Goal: Information Seeking & Learning: Learn about a topic

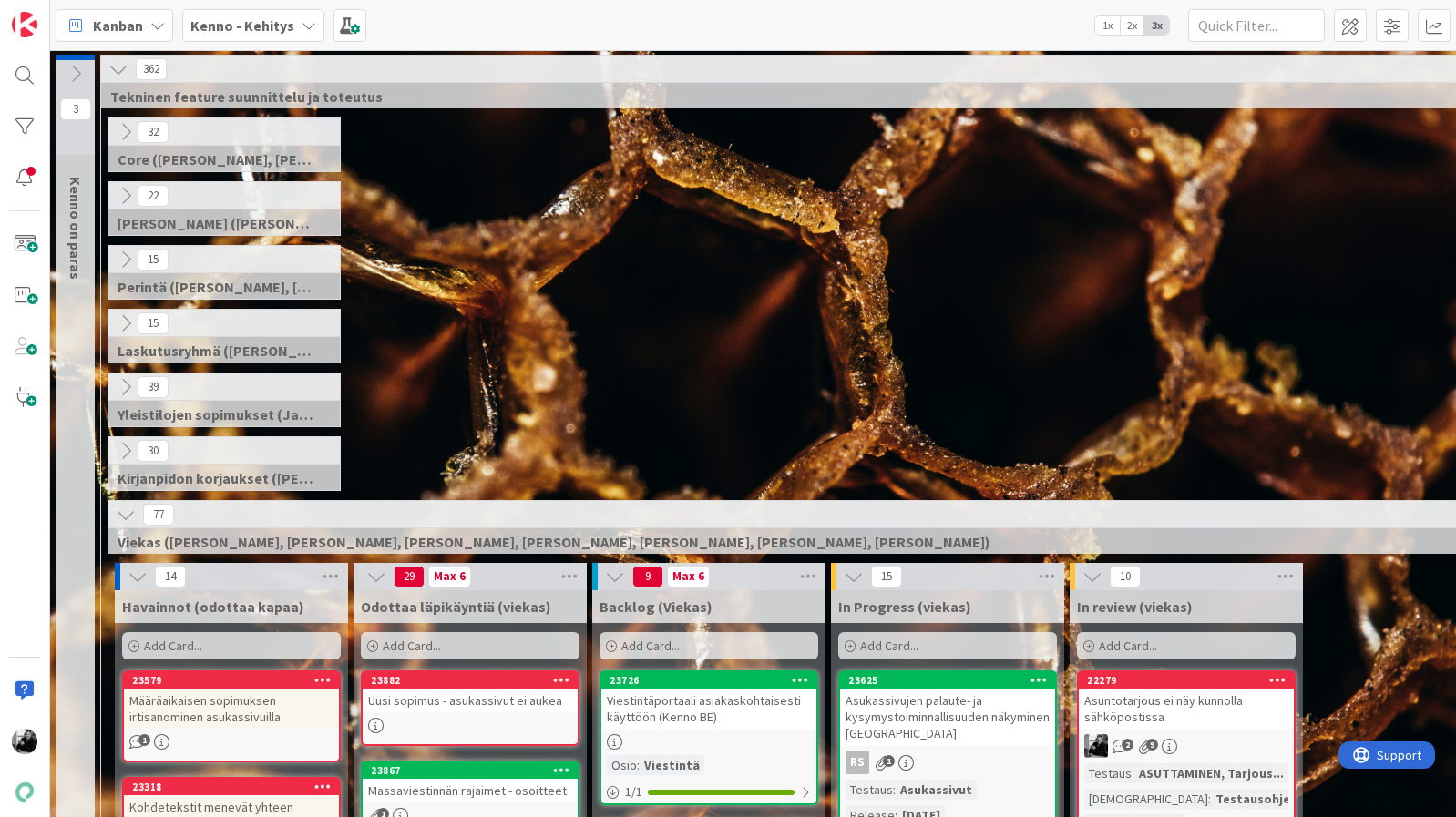
scroll to position [301, 0]
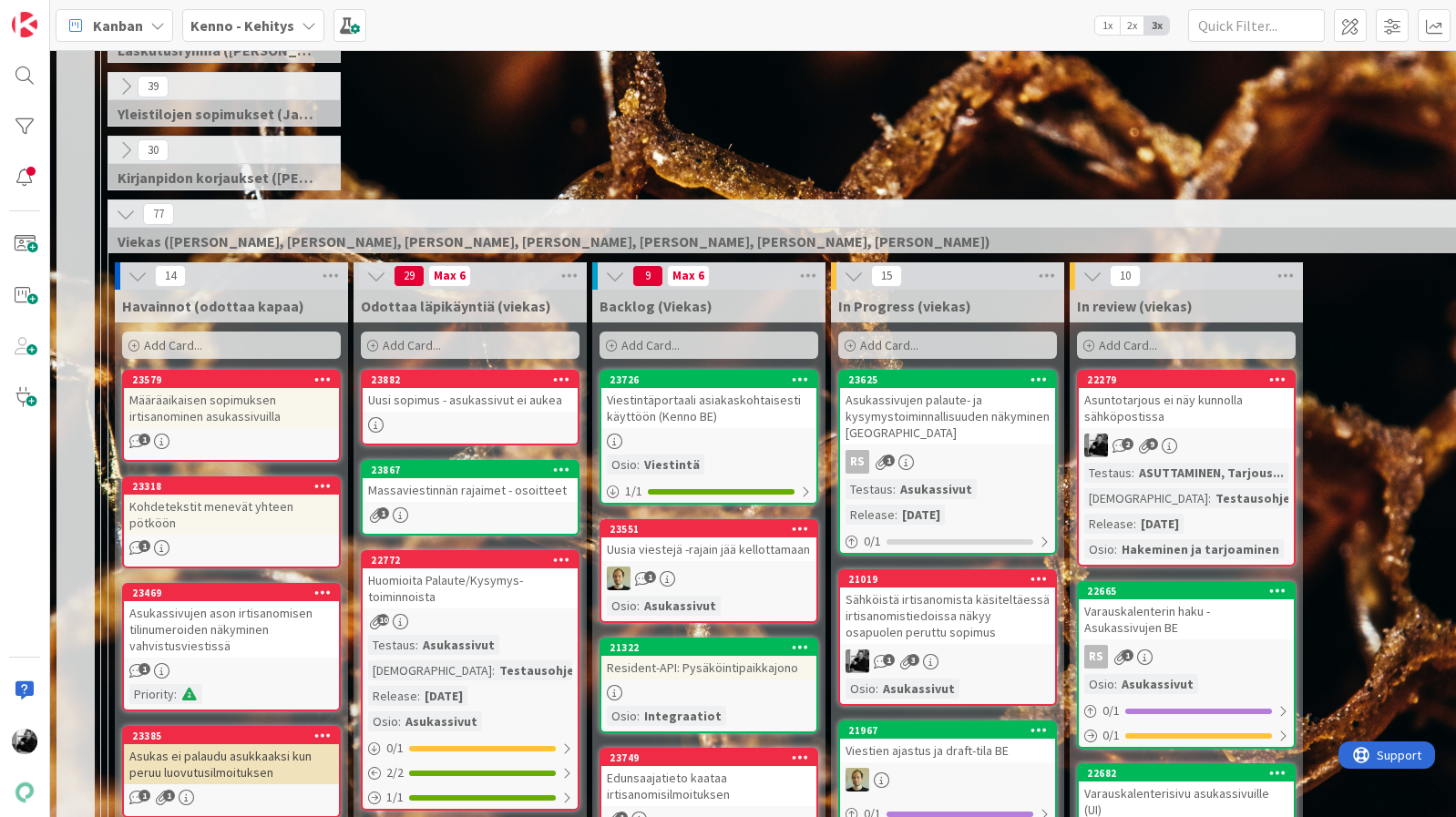
click at [1177, 409] on div "Asuntotarjous ei näy kunnolla sähköpostissa" at bounding box center [1186, 408] width 215 height 40
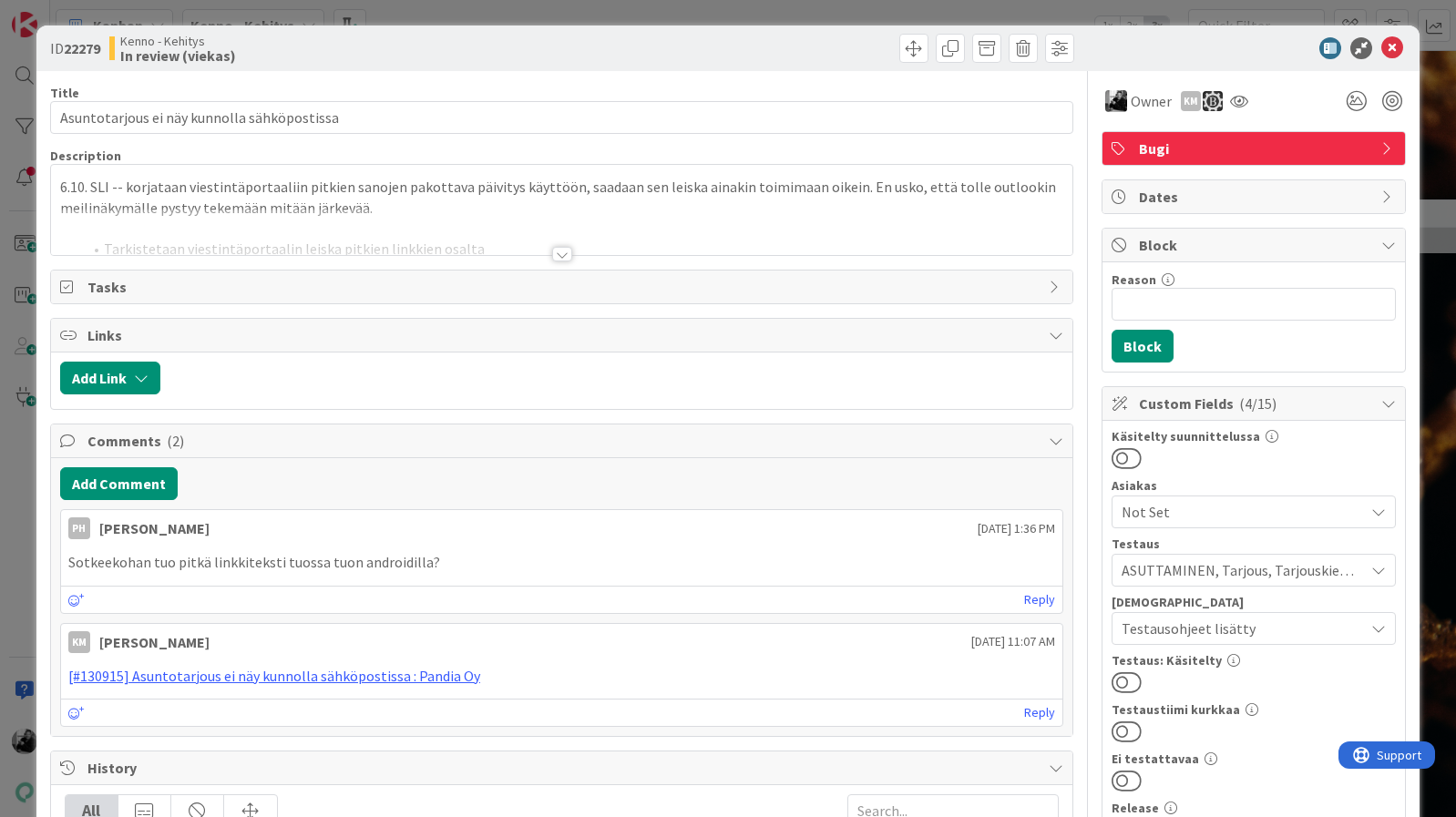
click at [59, 185] on div "6.10. SLI -- korjataan viestintäportaaliin pitkien sanojen pakottava päivitys k…" at bounding box center [561, 210] width 1021 height 90
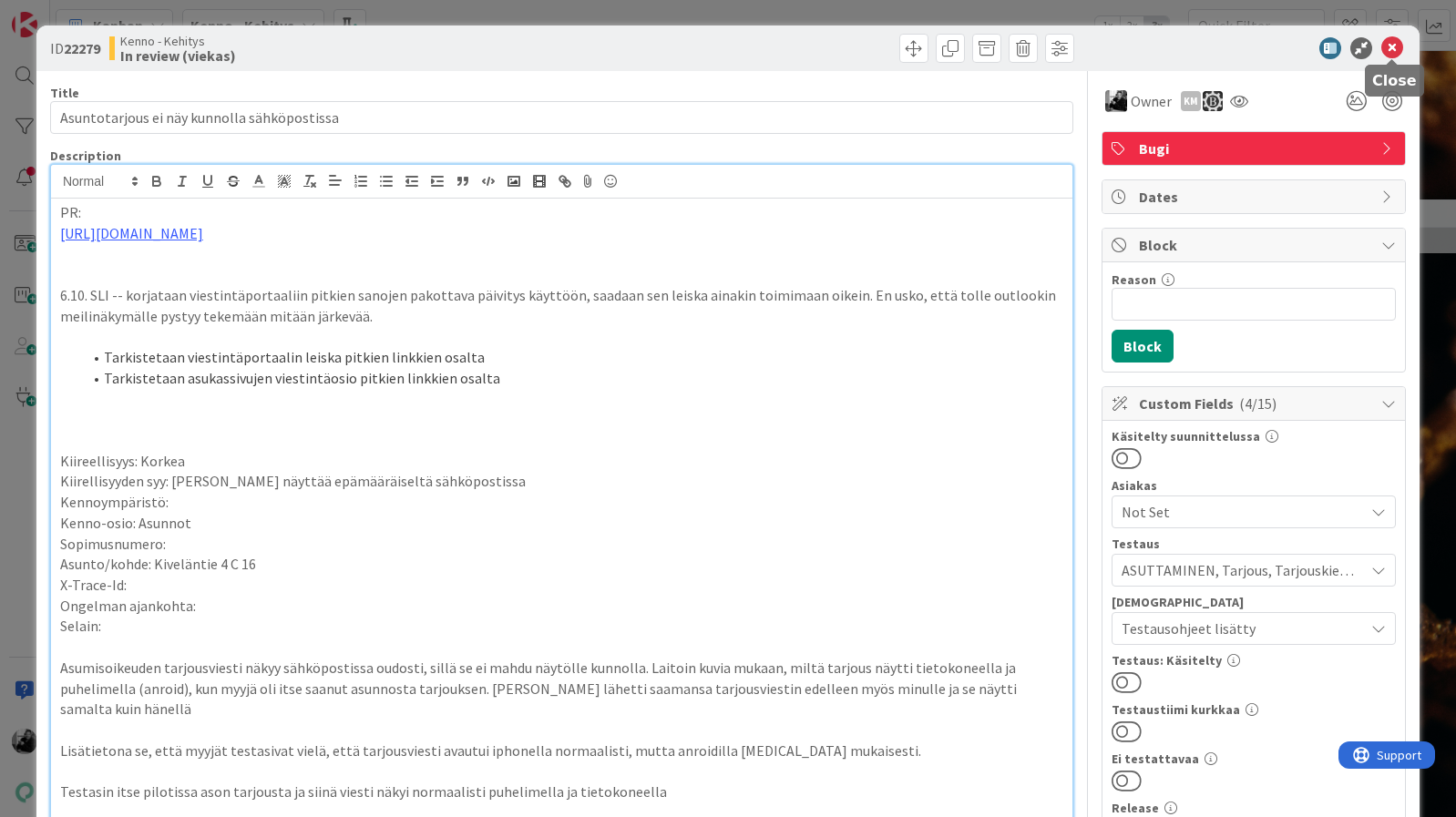
click at [1396, 40] on icon at bounding box center [1392, 48] width 21 height 21
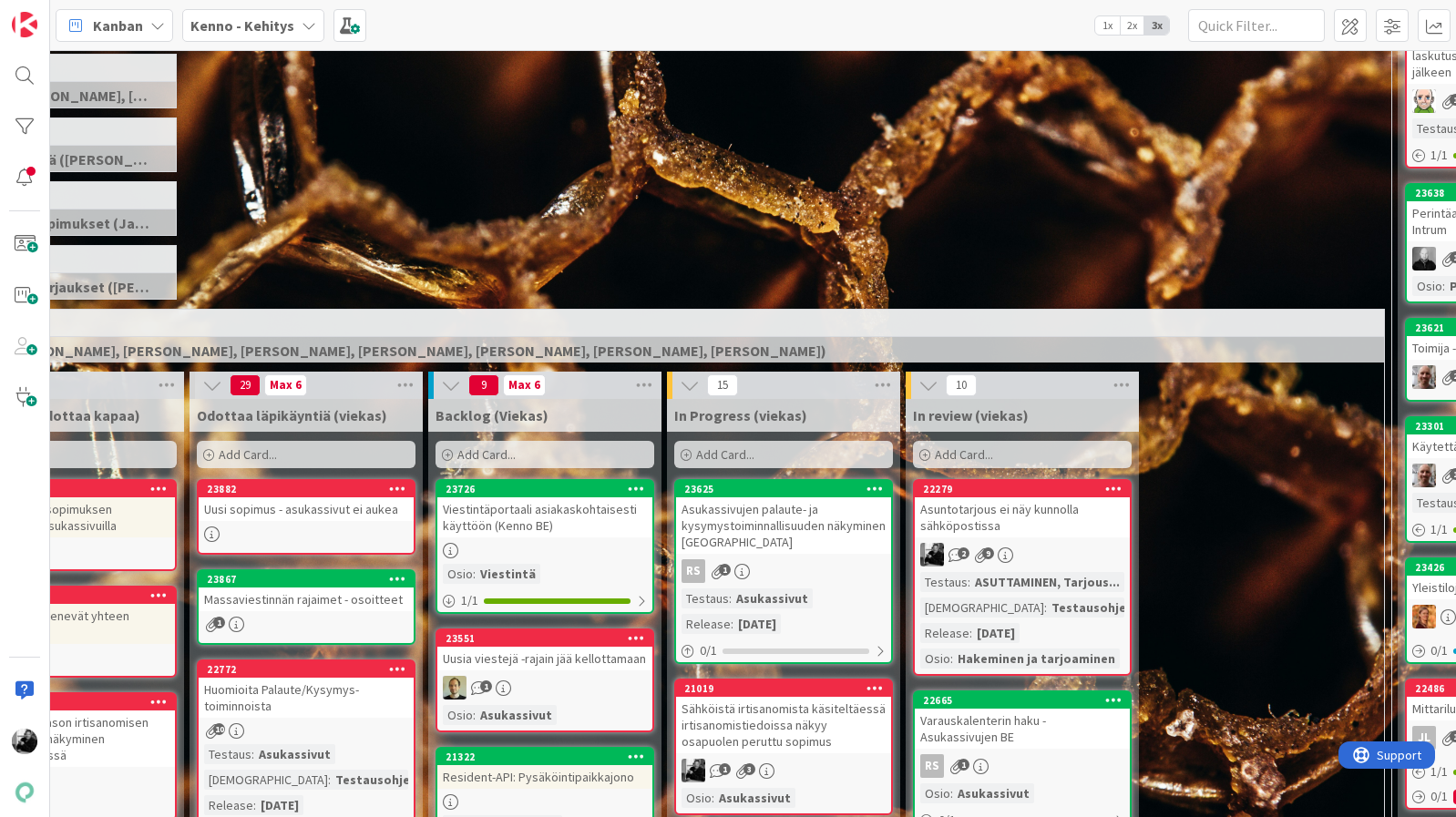
scroll to position [253, 164]
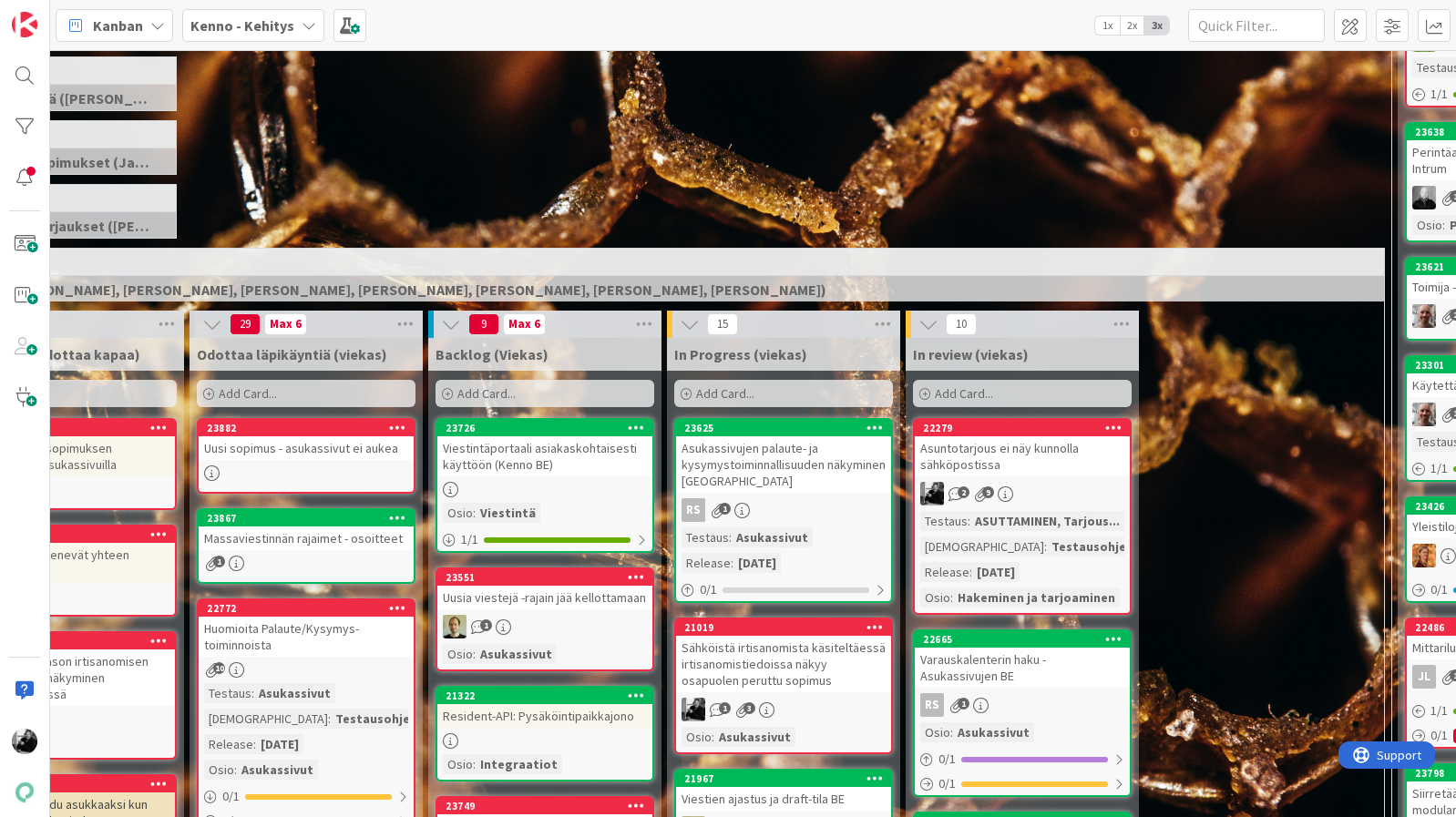
click at [778, 467] on div "Asukassivujen palaute- ja kysymystoiminnallisuuden näkyminen [GEOGRAPHIC_DATA]" at bounding box center [783, 465] width 215 height 56
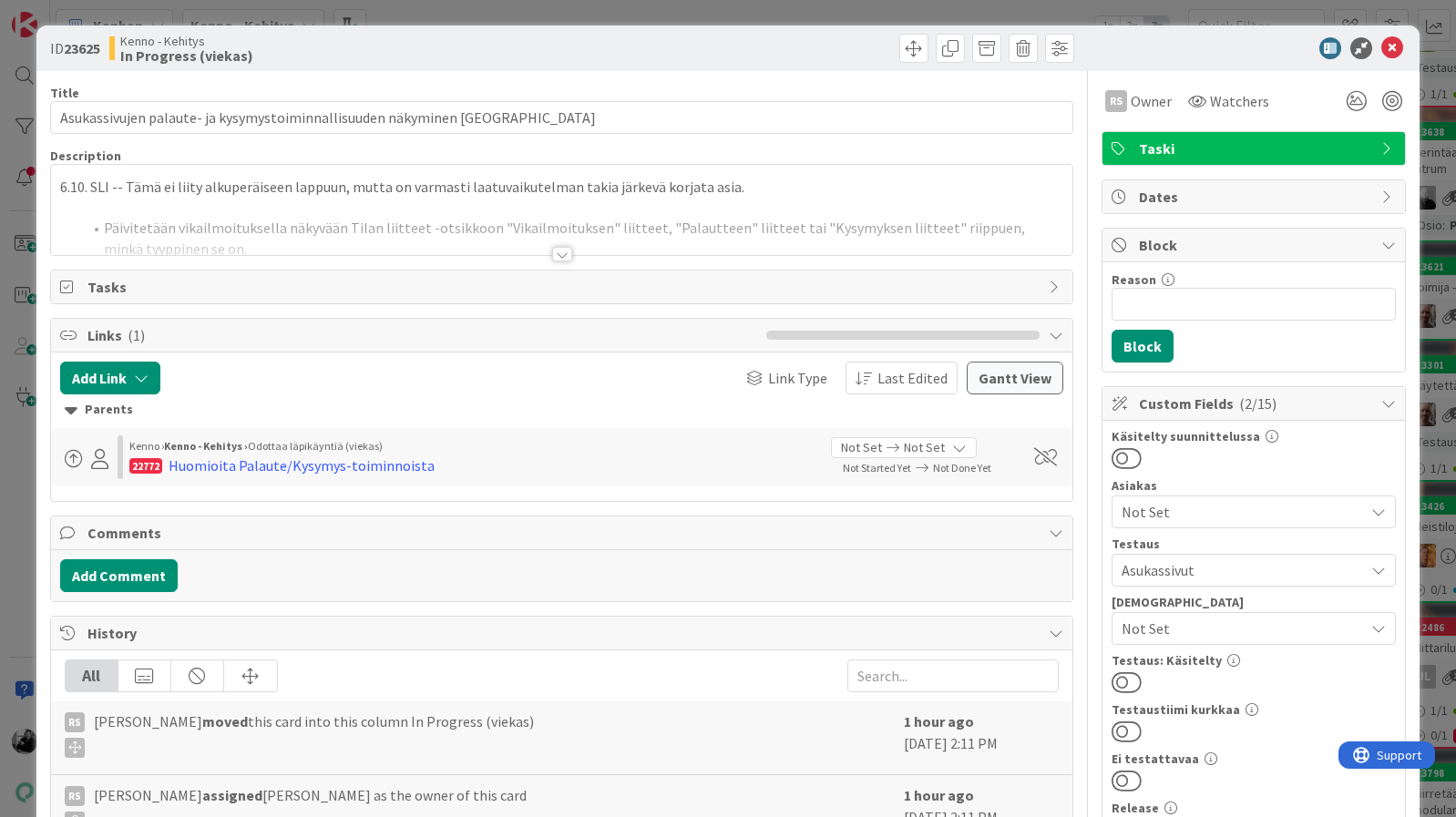
click at [1393, 37] on icon at bounding box center [1392, 48] width 21 height 21
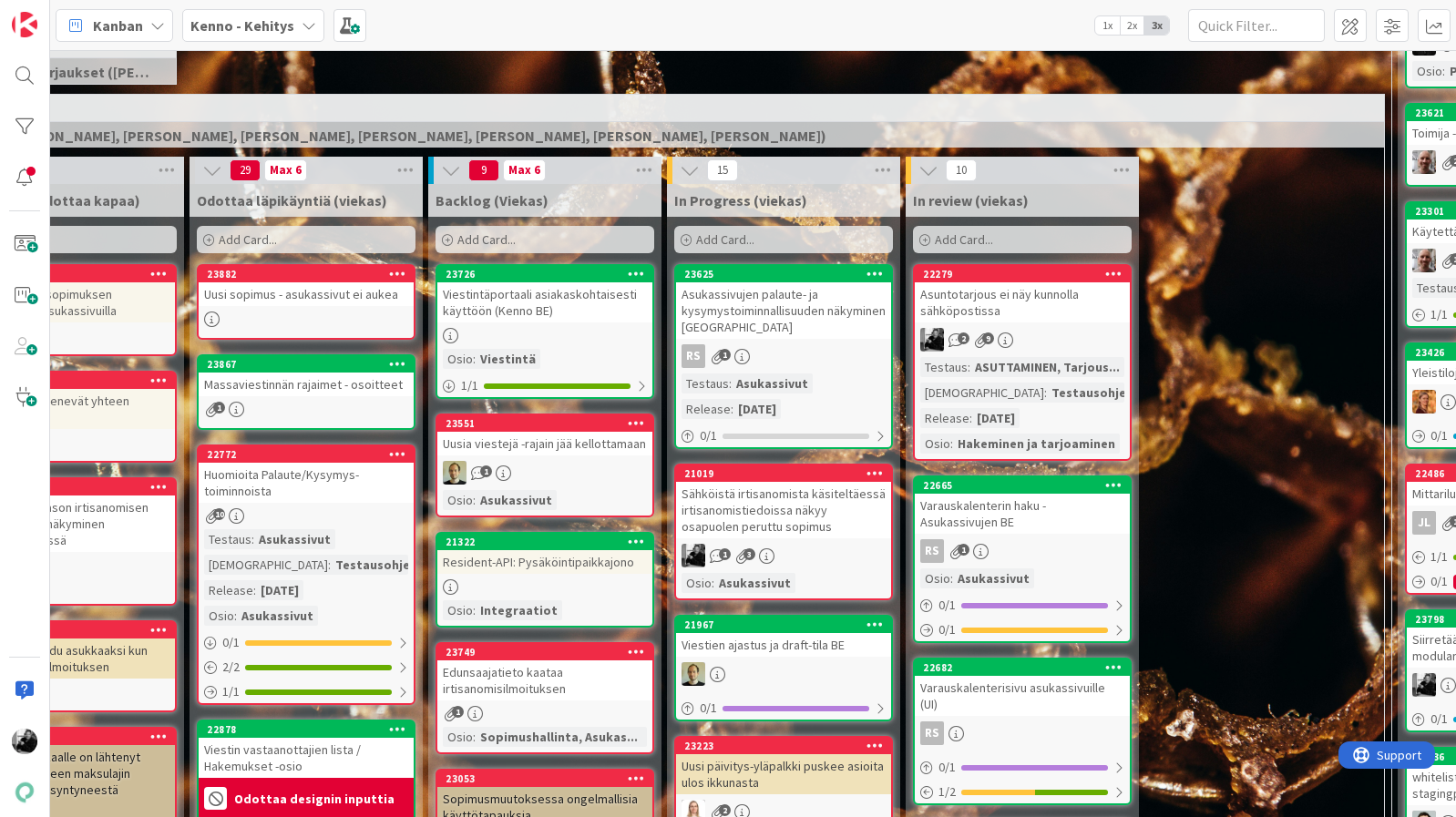
click at [835, 508] on div "Sähköistä irtisanomista käsiteltäessä irtisanomistiedoissa näkyy osapuolen peru…" at bounding box center [783, 511] width 215 height 56
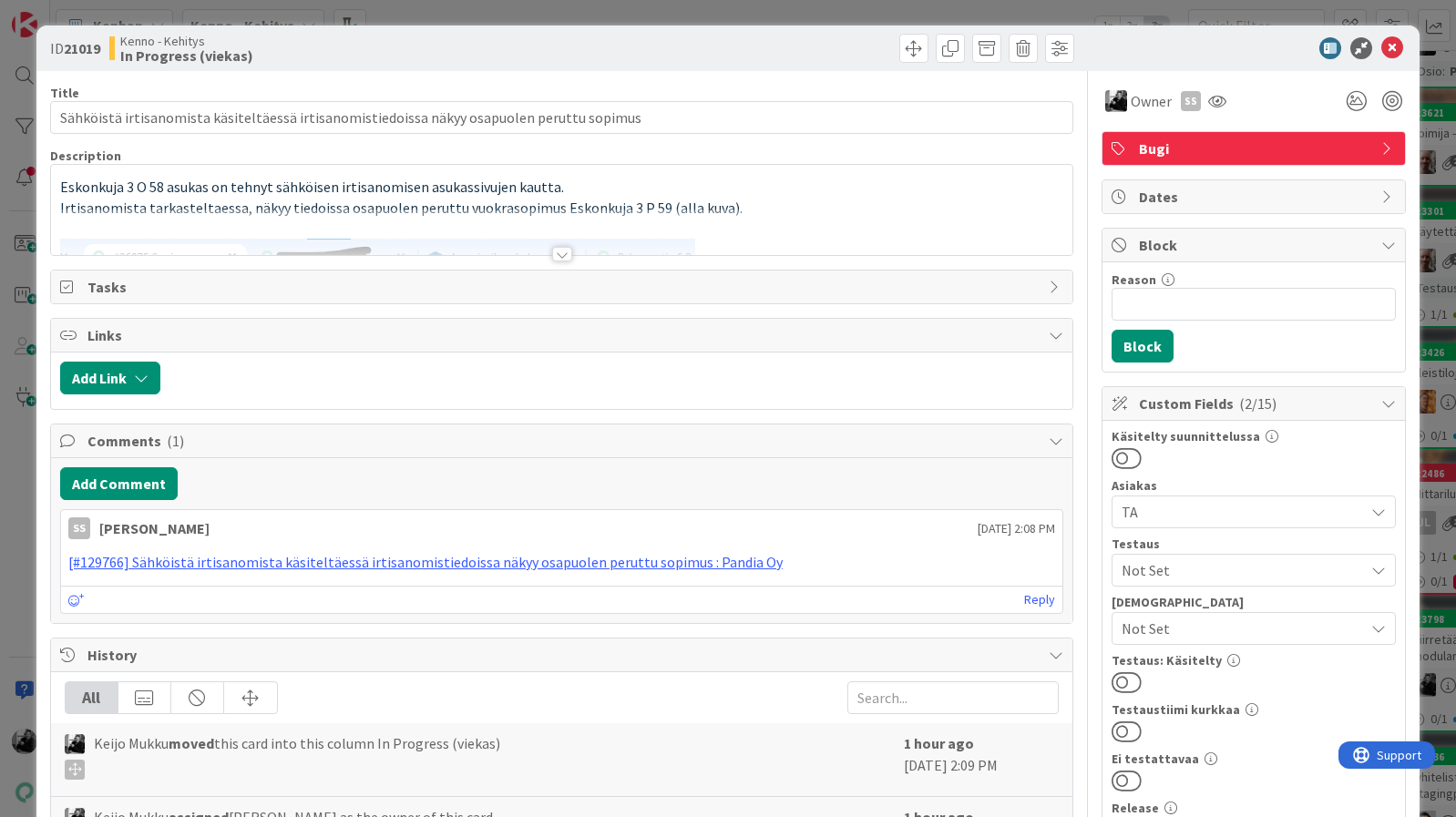
click at [567, 258] on div at bounding box center [562, 254] width 20 height 15
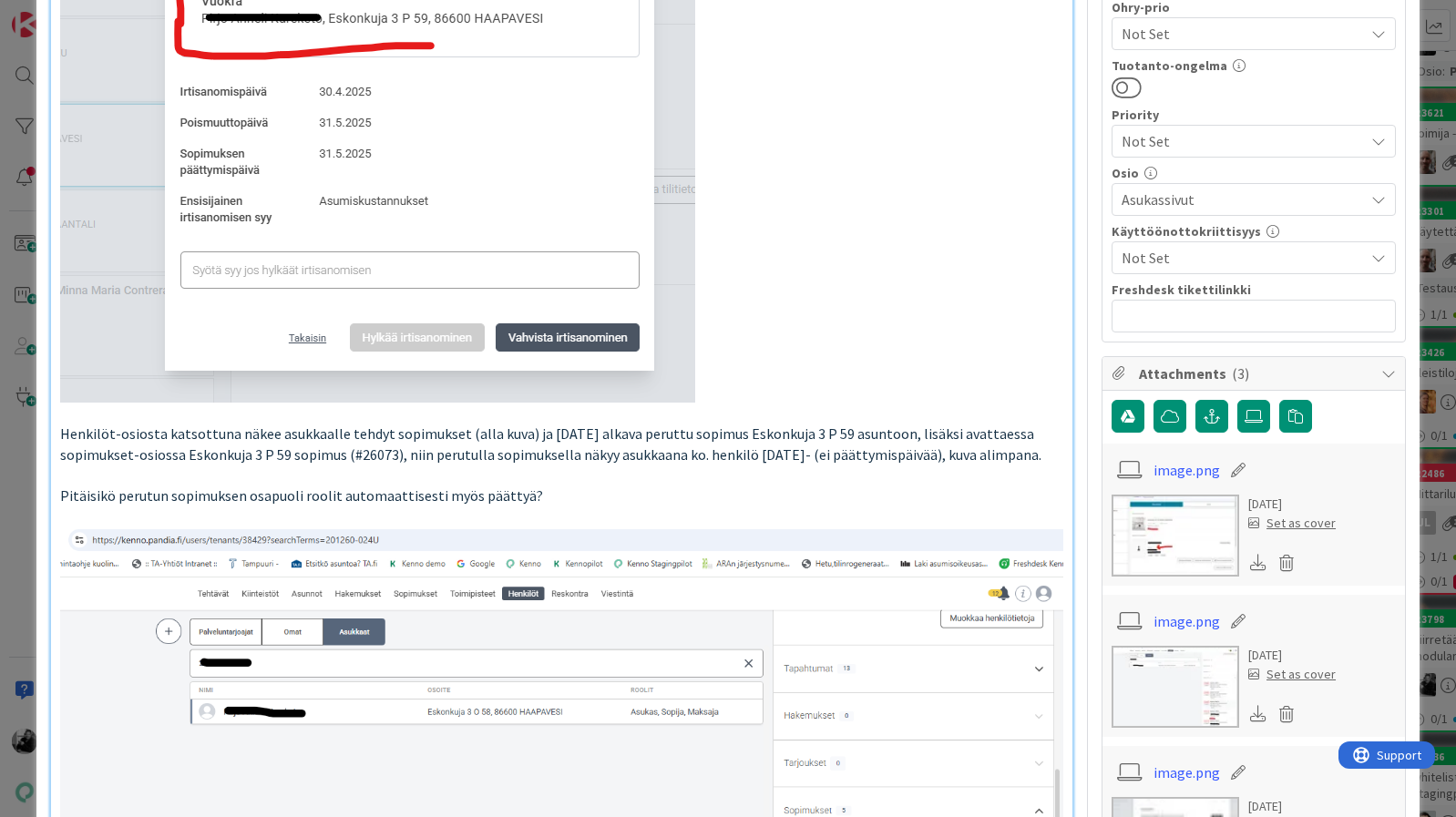
scroll to position [883, 0]
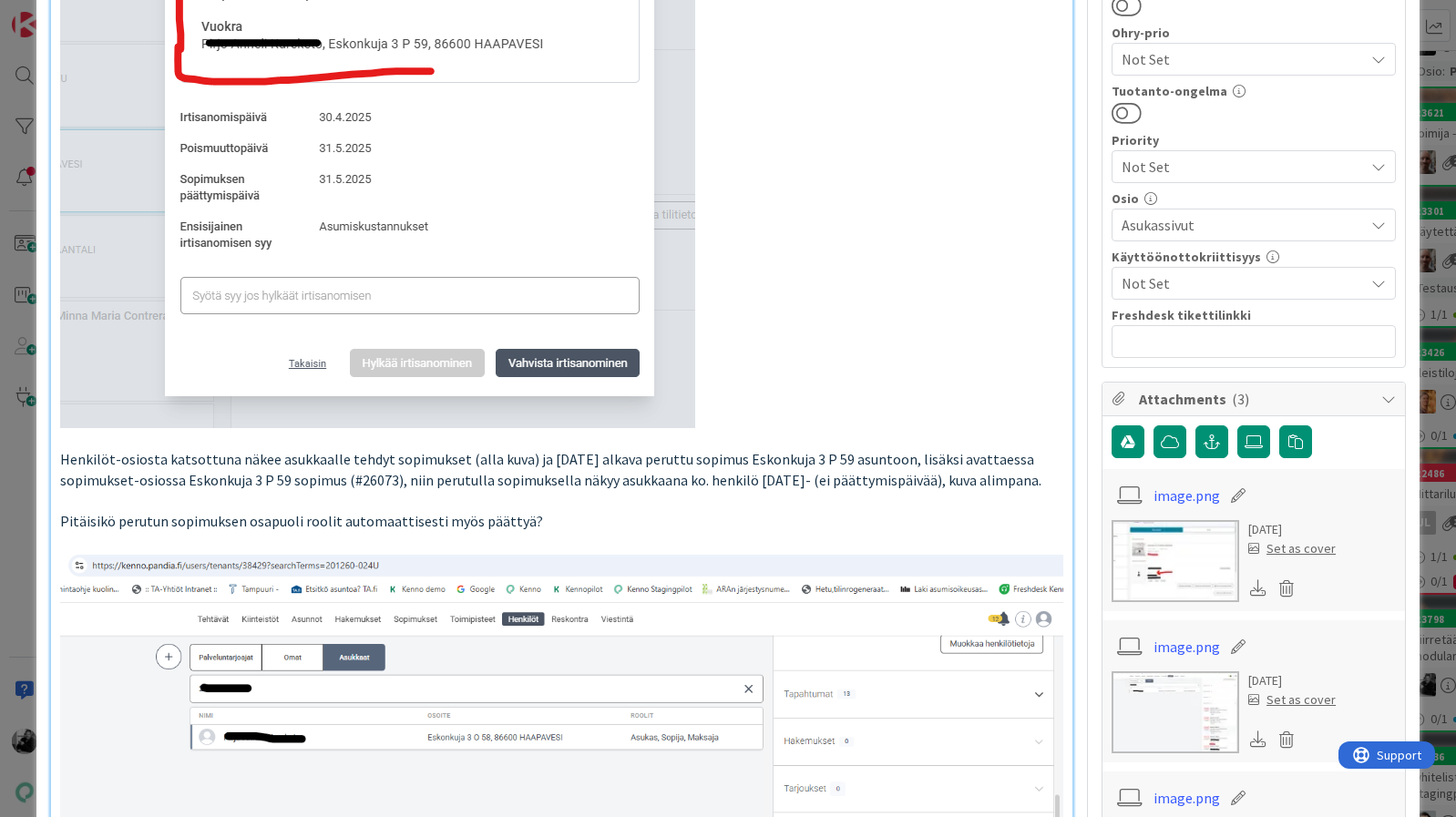
click at [570, 523] on p "Pitäisikö perutun sopimuksen osapuoli roolit automaattisesti myös päättyä?" at bounding box center [562, 522] width 1004 height 21
click at [570, 502] on p at bounding box center [562, 501] width 1004 height 21
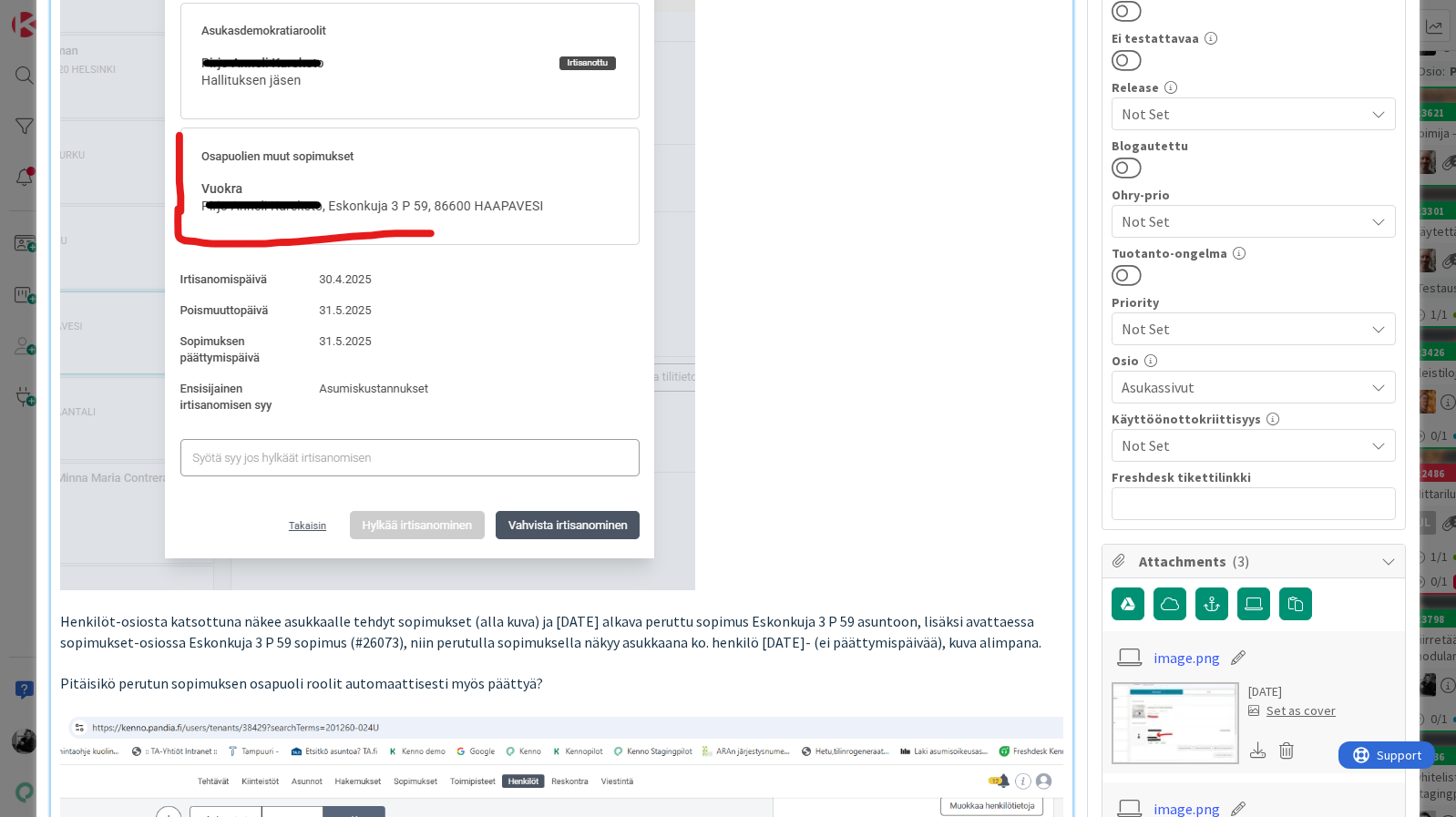
scroll to position [0, 0]
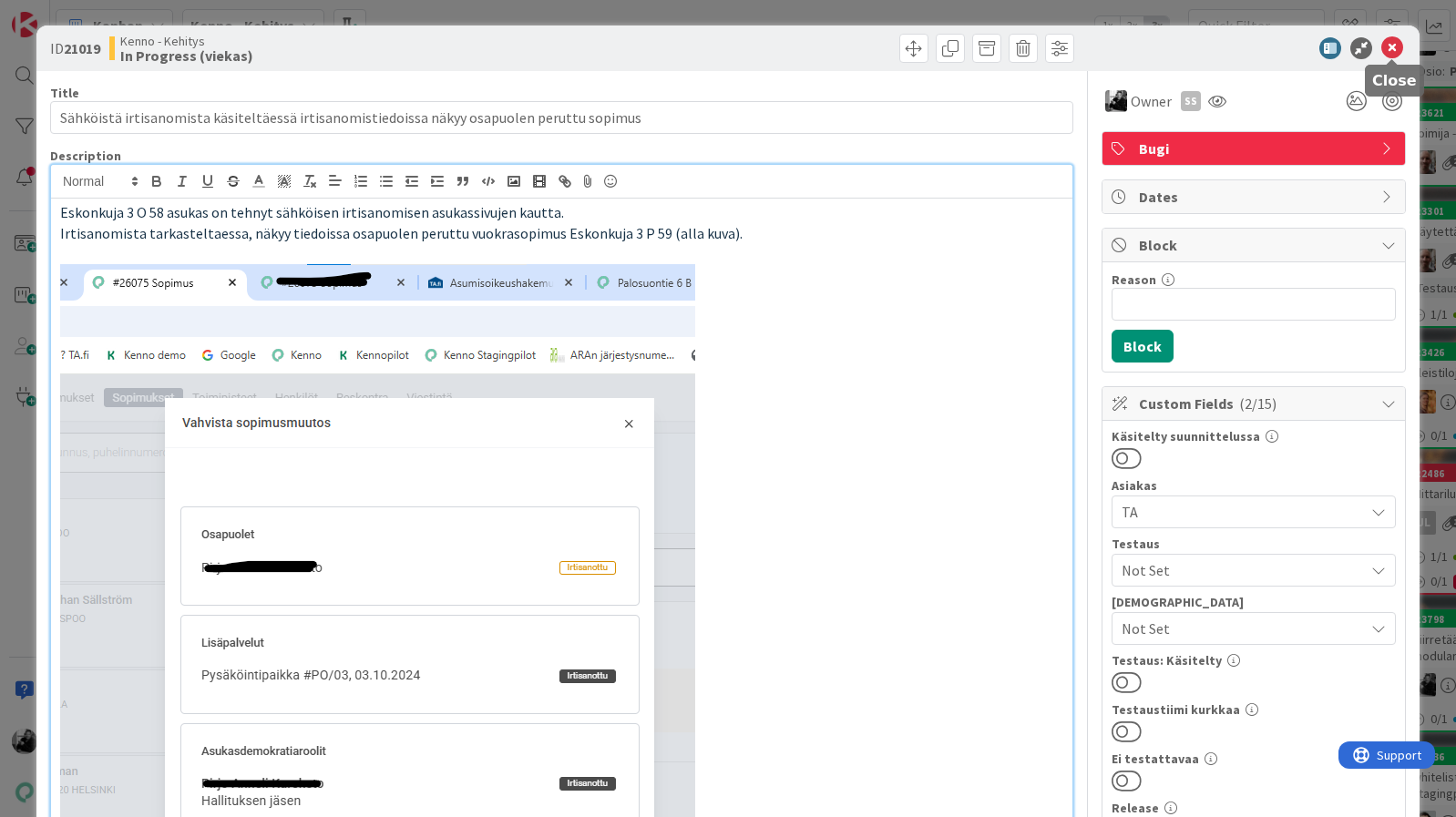
click at [1402, 48] on icon at bounding box center [1392, 48] width 21 height 21
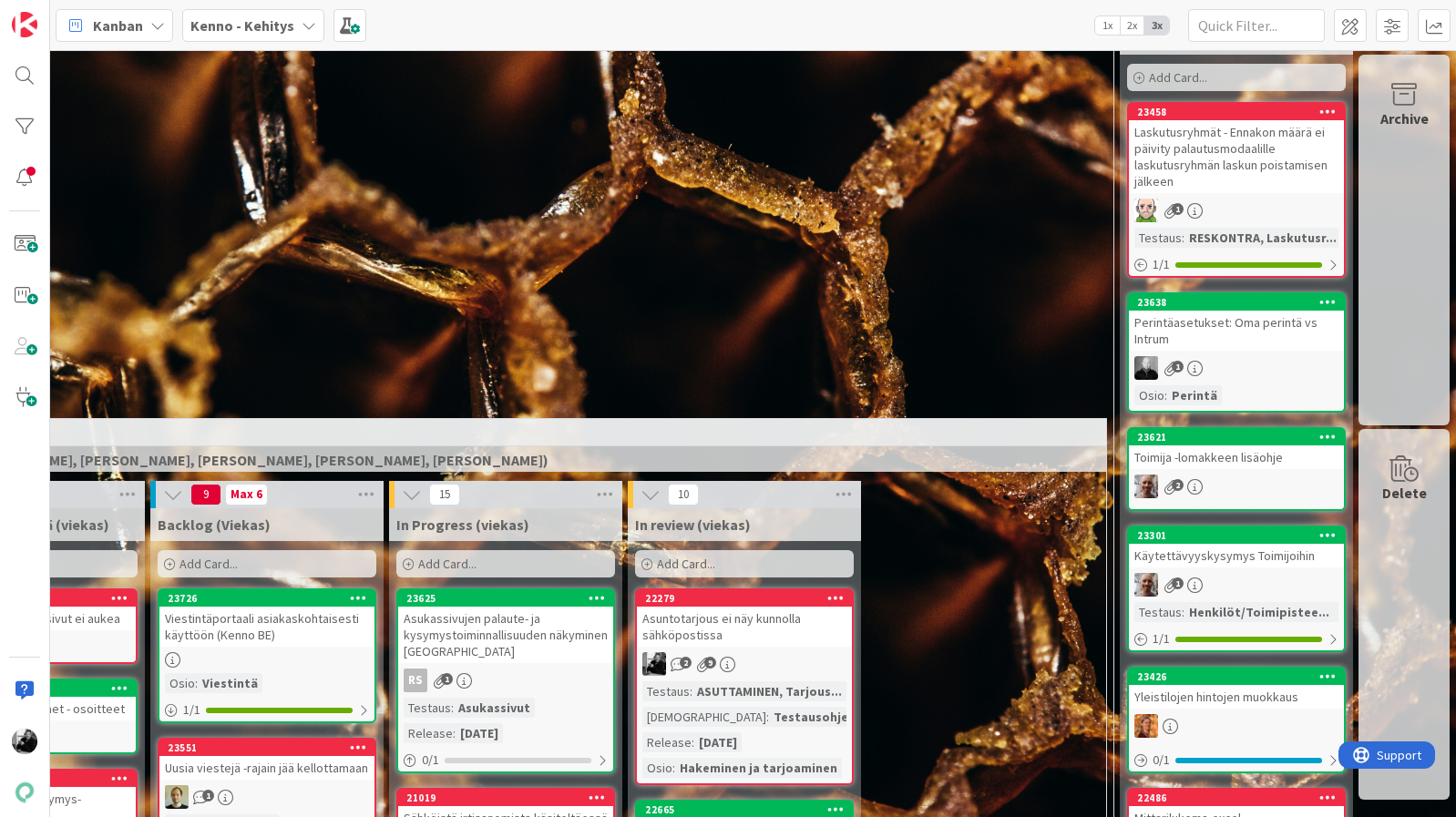
scroll to position [0, 442]
